Goal: Task Accomplishment & Management: Manage account settings

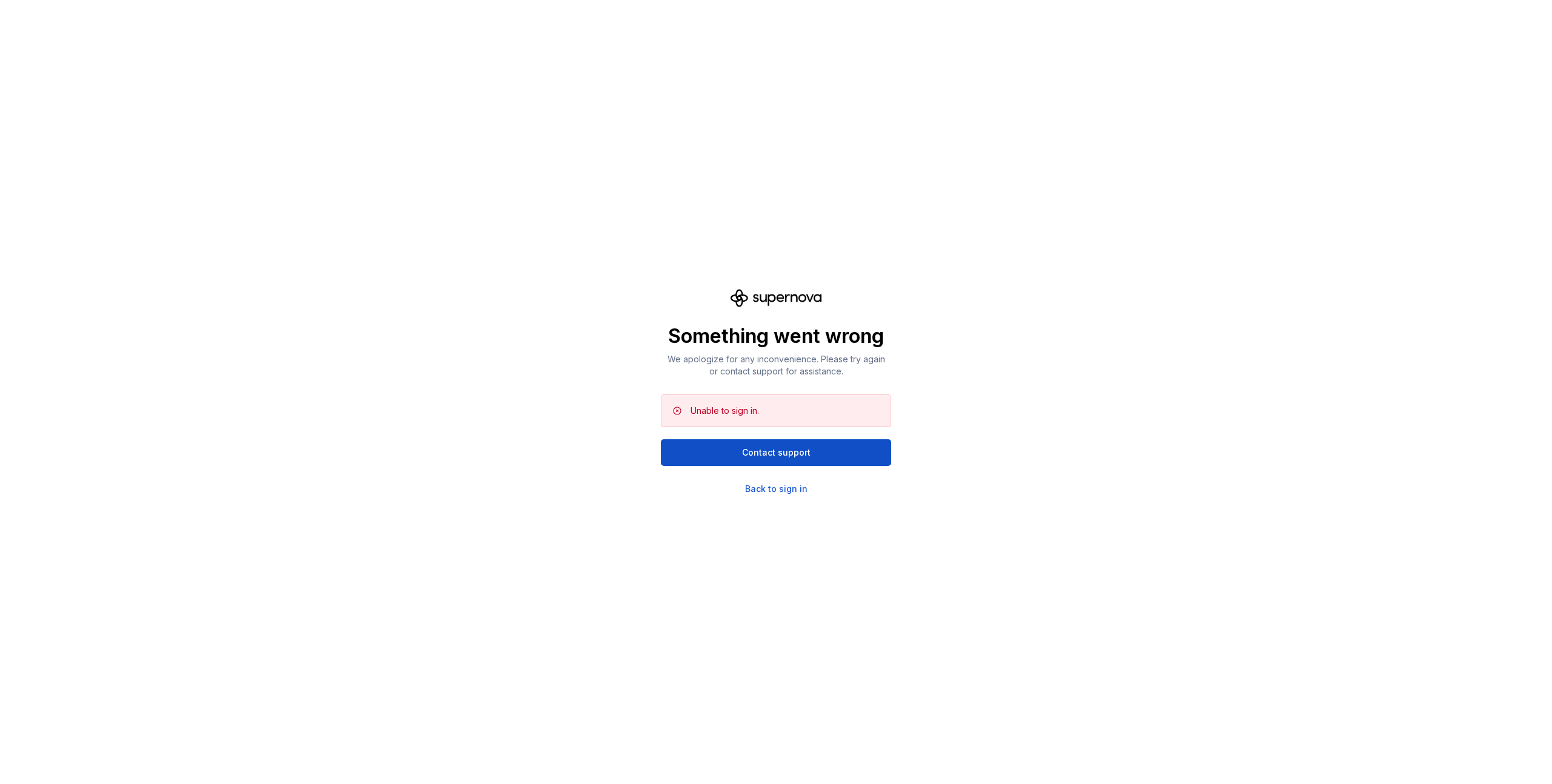
click at [937, 619] on div "Something went wrong We apologize for any inconvenience. Please try again or co…" at bounding box center [776, 392] width 1552 height 784
click at [787, 344] on p "Something went wrong" at bounding box center [776, 336] width 231 height 24
click at [765, 329] on p "Something went wrong" at bounding box center [776, 336] width 231 height 24
click at [764, 300] on icon at bounding box center [776, 297] width 91 height 18
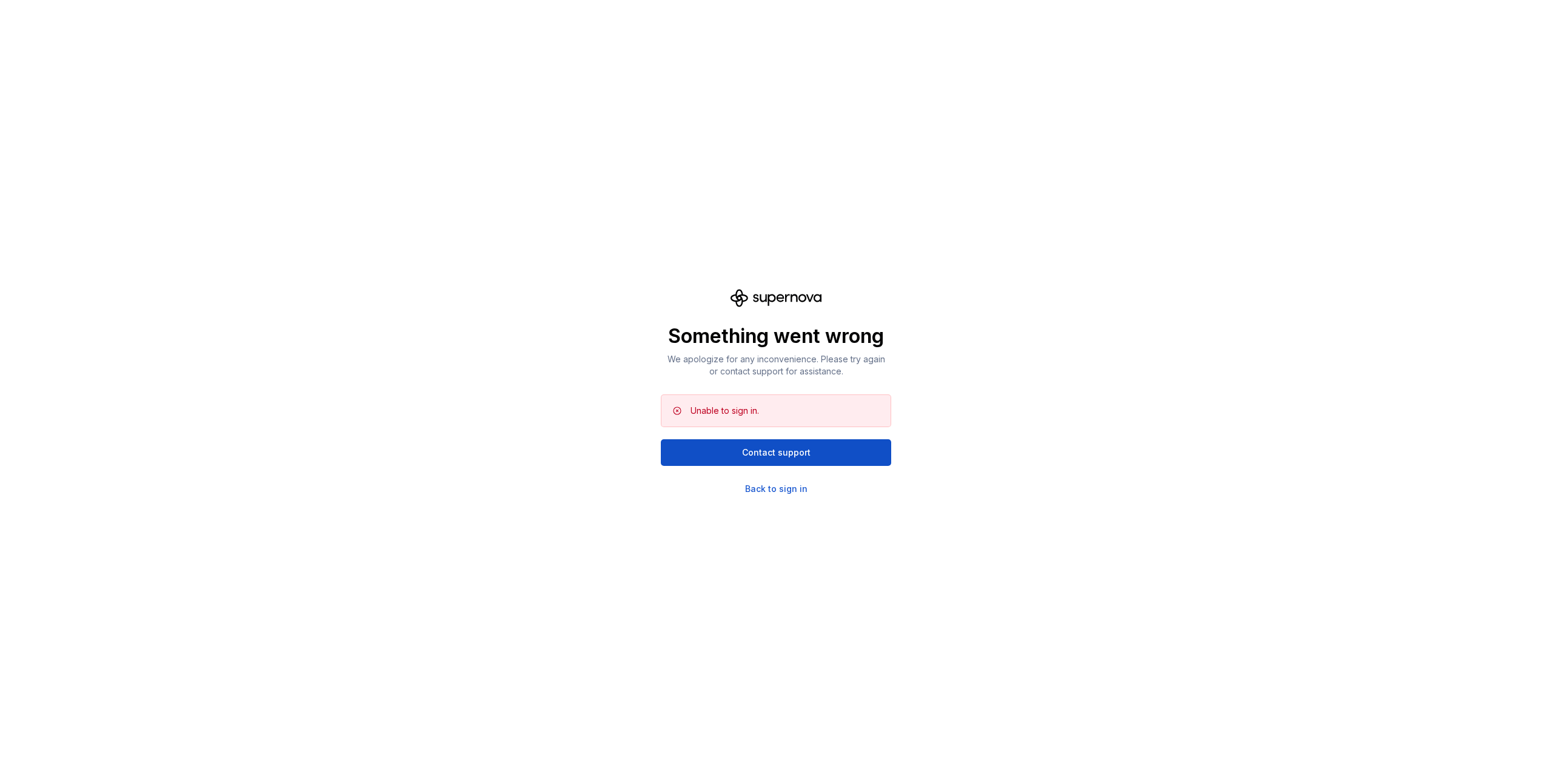
click at [750, 288] on div "Something went wrong We apologize for any inconvenience. Please try again or co…" at bounding box center [776, 392] width 1552 height 784
click at [743, 288] on div "Something went wrong We apologize for any inconvenience. Please try again or co…" at bounding box center [776, 392] width 1552 height 784
drag, startPoint x: 741, startPoint y: 300, endPoint x: 766, endPoint y: 336, distance: 43.8
click at [741, 301] on icon at bounding box center [776, 297] width 91 height 18
drag, startPoint x: 766, startPoint y: 336, endPoint x: 773, endPoint y: 345, distance: 11.4
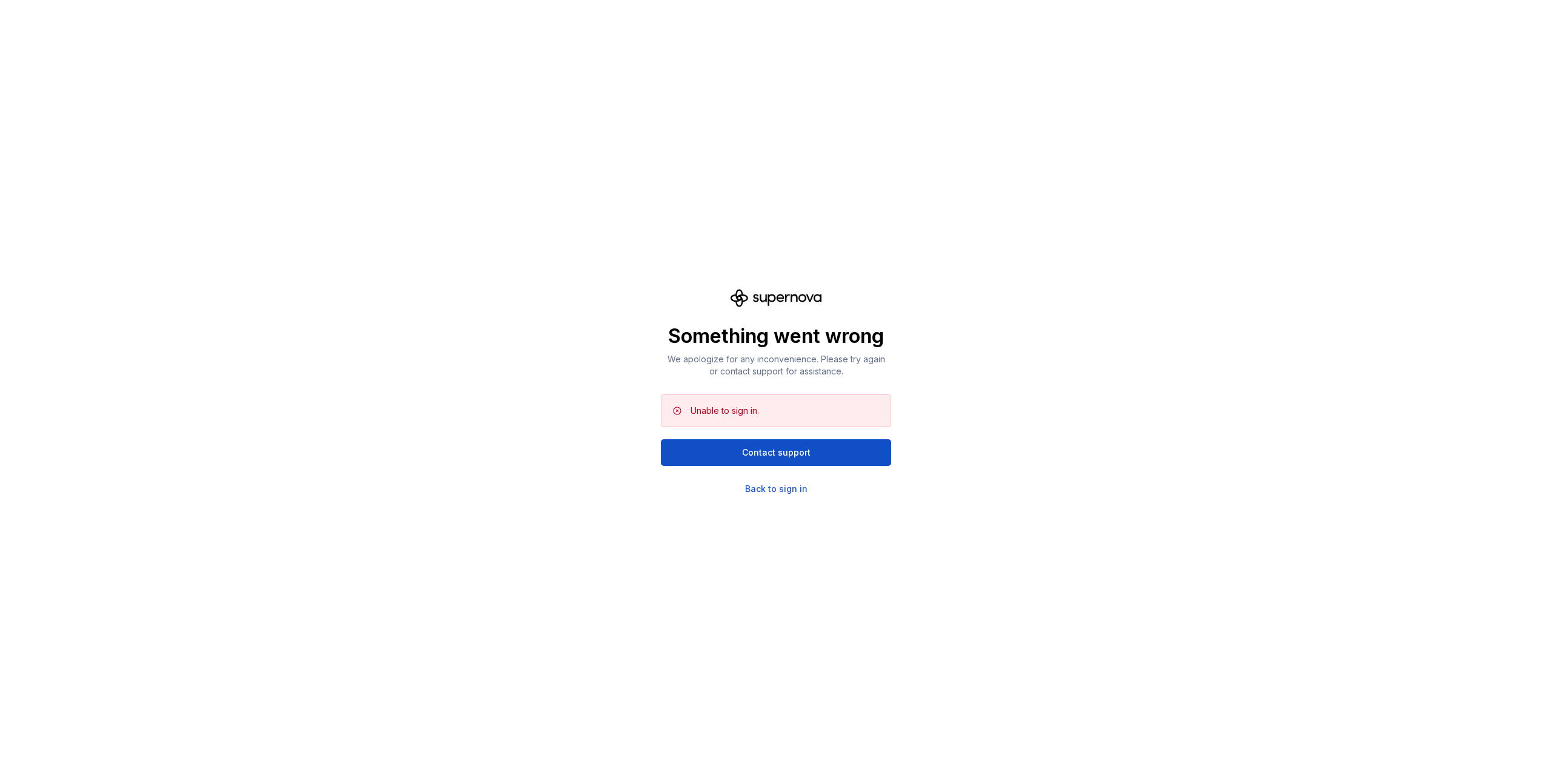
click at [773, 345] on div "Something went wrong We apologize for any inconvenience. Please try again or co…" at bounding box center [776, 392] width 231 height 206
click at [805, 415] on div "Unable to sign in." at bounding box center [786, 410] width 191 height 12
click at [805, 421] on div "Unable to sign in." at bounding box center [776, 411] width 231 height 33
